Goal: Check status: Check status

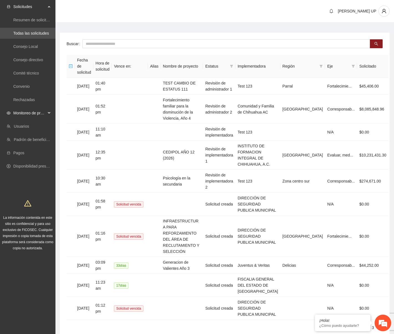
click at [45, 114] on span "Monitoreo de proyectos" at bounding box center [29, 112] width 33 height 11
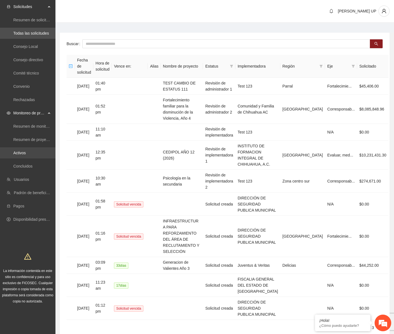
click at [26, 152] on link "Activos" at bounding box center [19, 153] width 12 height 4
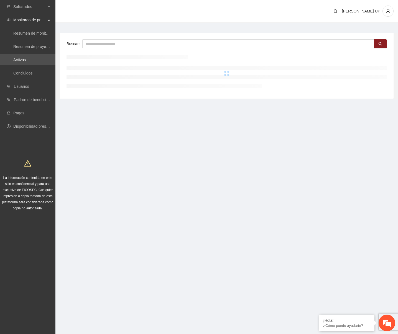
click at [99, 52] on div "Buscar" at bounding box center [226, 66] width 333 height 66
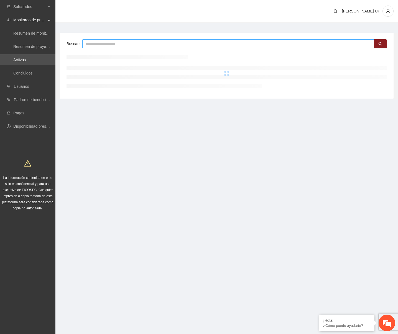
click at [100, 43] on input "text" at bounding box center [228, 43] width 292 height 9
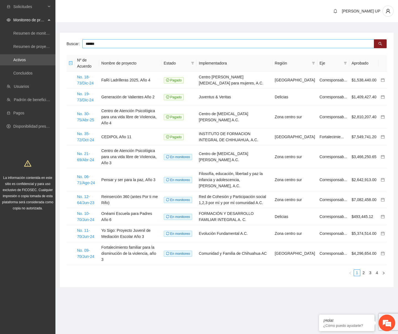
type input "******"
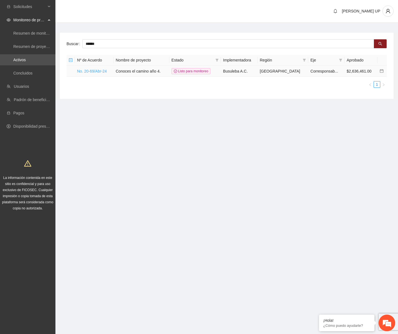
click at [86, 72] on link "No. 20-69/Abr-24" at bounding box center [92, 71] width 30 height 4
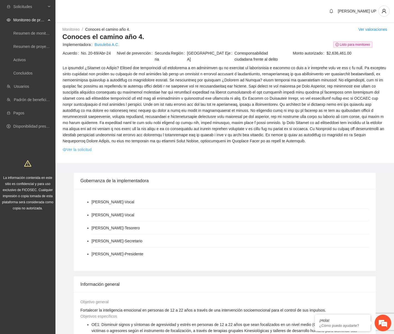
click at [78, 151] on link "Ver la solicitud" at bounding box center [77, 150] width 29 height 6
